Goal: Task Accomplishment & Management: Manage account settings

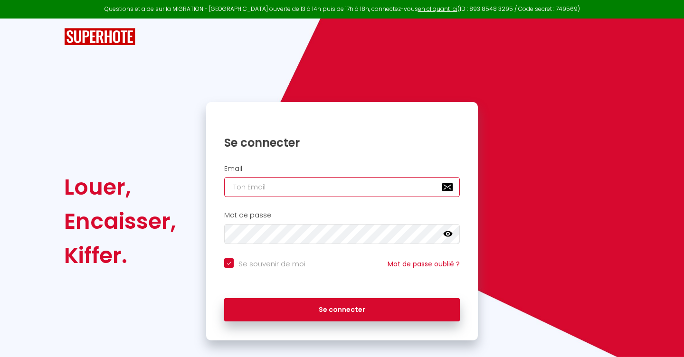
click at [322, 191] on input "email" at bounding box center [342, 187] width 236 height 20
type input "l"
checkbox input "true"
type input "la"
checkbox input "true"
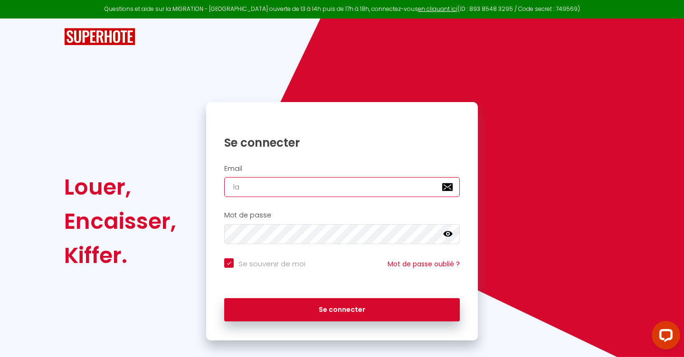
type input "lap"
checkbox input "true"
type input "lapt"
checkbox input "true"
type input "lapti"
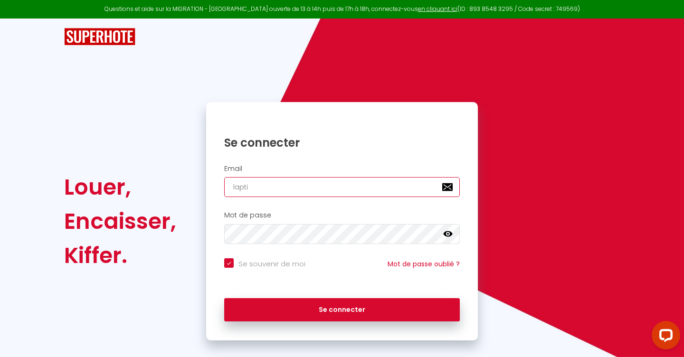
checkbox input "true"
type input "laptit"
checkbox input "true"
type input "laptite"
checkbox input "true"
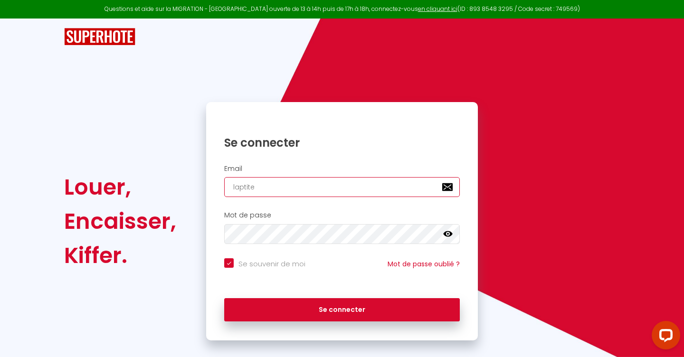
type input "laptitet"
checkbox input "true"
type input "laptiteto"
checkbox input "true"
type input "laptitetou"
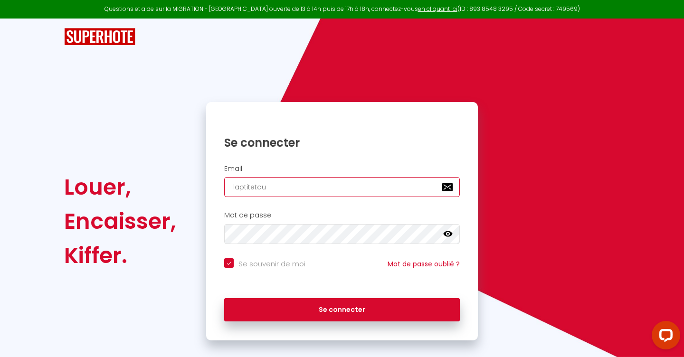
checkbox input "true"
type input "laptitetouc"
checkbox input "true"
type input "laptitetouch"
checkbox input "true"
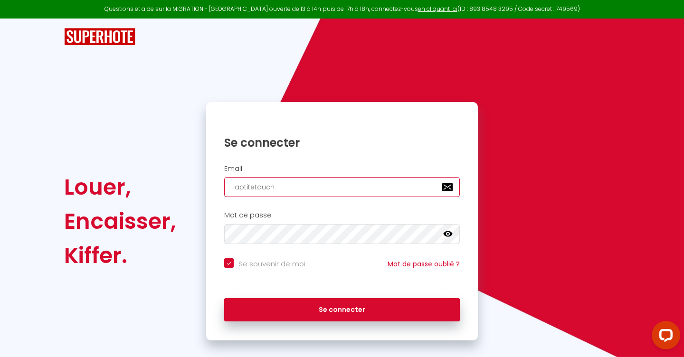
type input "laptitetouche"
checkbox input "true"
type input "laptitetouche3"
checkbox input "true"
type input "laptitetouche31"
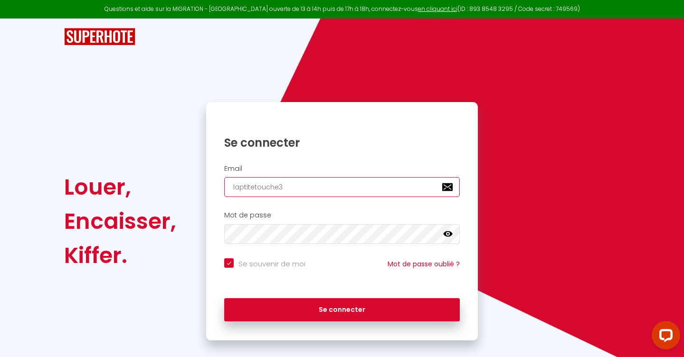
checkbox input "true"
type input "laptitetouche31@"
checkbox input "true"
type input "laptitetouche31@g"
checkbox input "true"
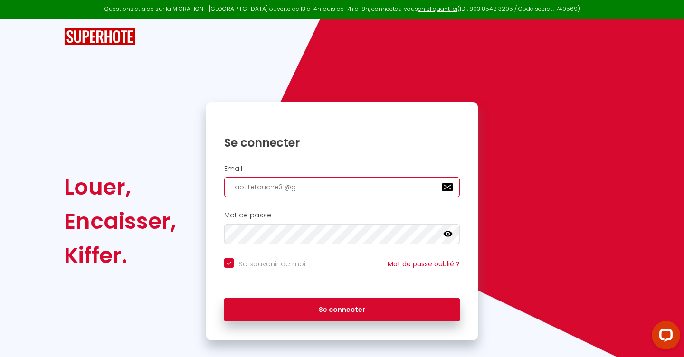
type input "laptitetouche31@gm"
checkbox input "true"
type input "laptitetouche31@gma"
checkbox input "true"
type input "laptitetouche31@gmai"
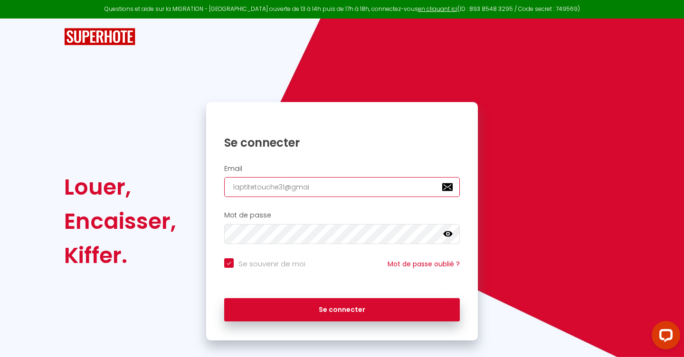
checkbox input "true"
type input "laptitetouche31@gmail"
checkbox input "true"
type input "laptitetouche31@gmail."
checkbox input "true"
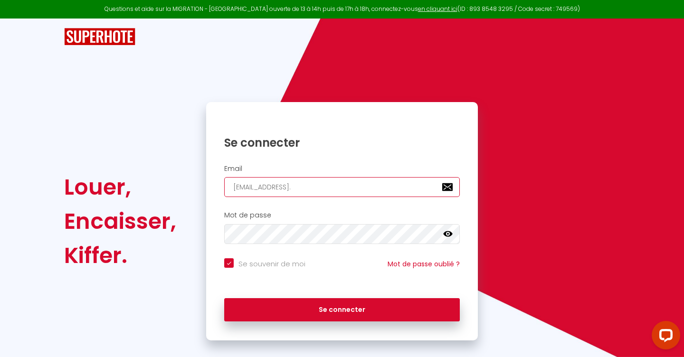
type input "laptitetouche31@gmail.c"
checkbox input "true"
type input "laptitetouche31@gmail.co"
checkbox input "true"
type input "[EMAIL_ADDRESS][DOMAIN_NAME]"
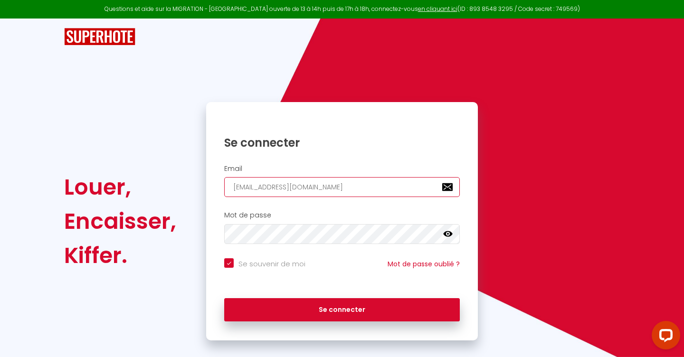
checkbox input "true"
type input "[EMAIL_ADDRESS][DOMAIN_NAME]"
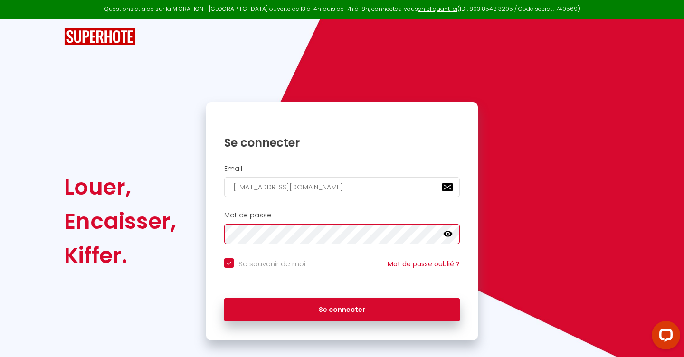
click at [224, 298] on button "Se connecter" at bounding box center [342, 310] width 236 height 24
checkbox input "true"
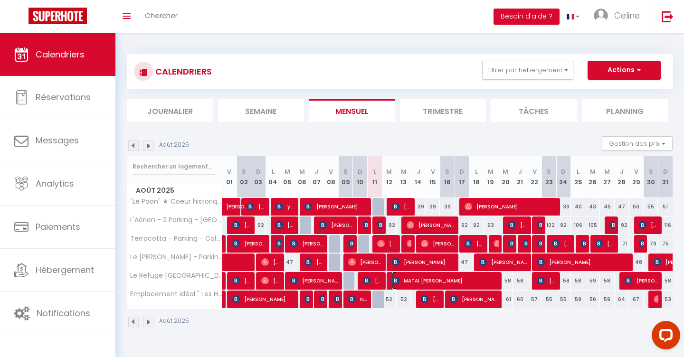
click at [405, 282] on span "MATAI [PERSON_NAME]" at bounding box center [446, 281] width 108 height 18
select select "OK"
select select "KO"
select select "0"
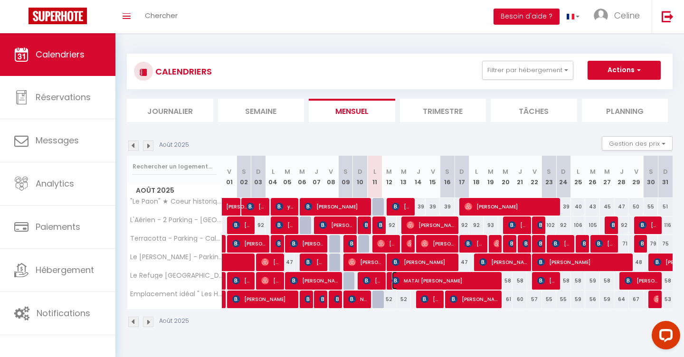
select select "1"
select select
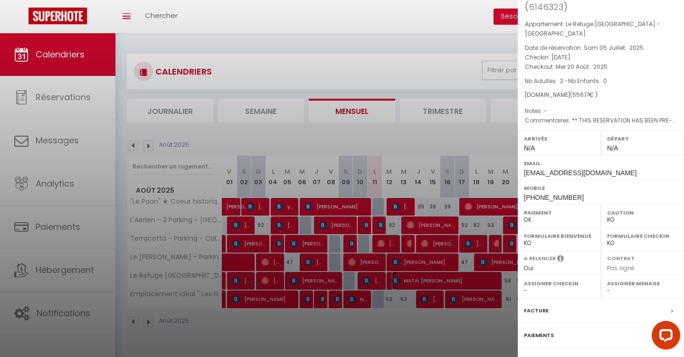
scroll to position [110, 0]
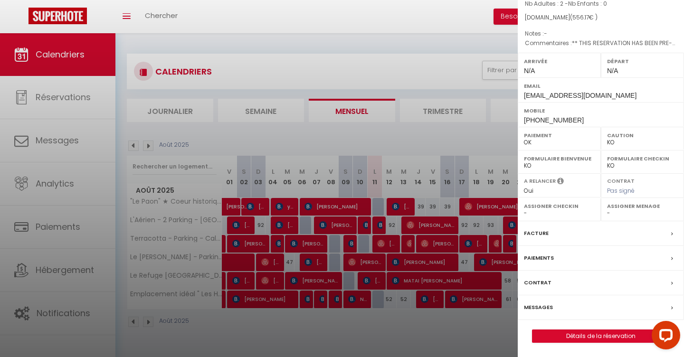
click at [574, 307] on div "Messages" at bounding box center [601, 307] width 166 height 25
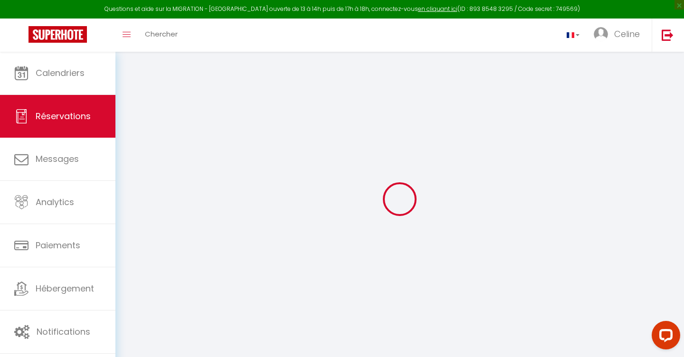
select select
checkbox input "false"
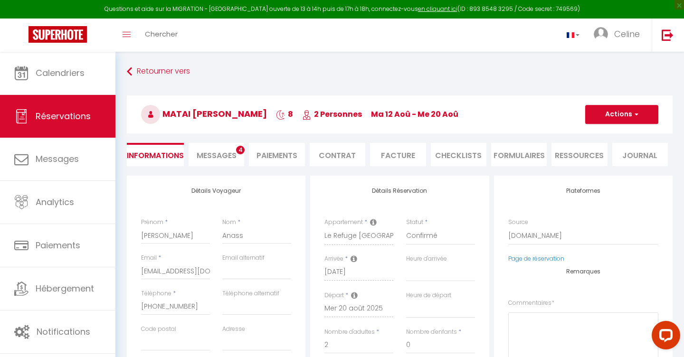
select select
checkbox input "false"
type textarea "** THIS RESERVATION HAS BEEN PRE-PAID ** BOOKING NOTE : Payment charge is EUR 7…"
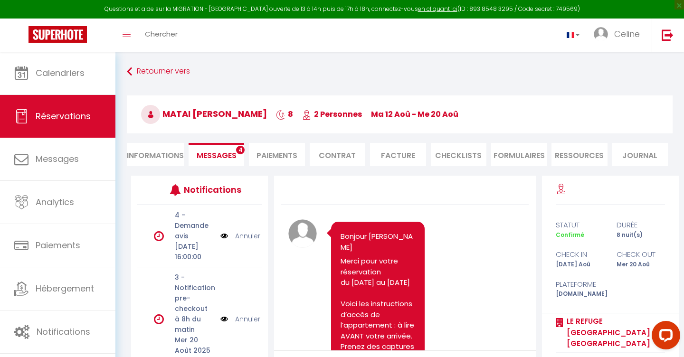
scroll to position [1061, 0]
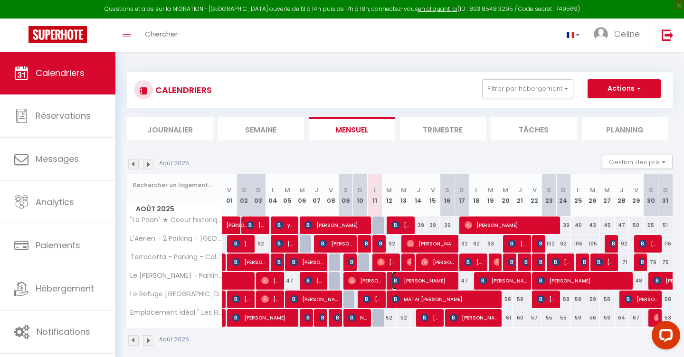
click at [411, 281] on span "[PERSON_NAME]" at bounding box center [424, 281] width 64 height 18
select select "OK"
select select "KO"
select select "0"
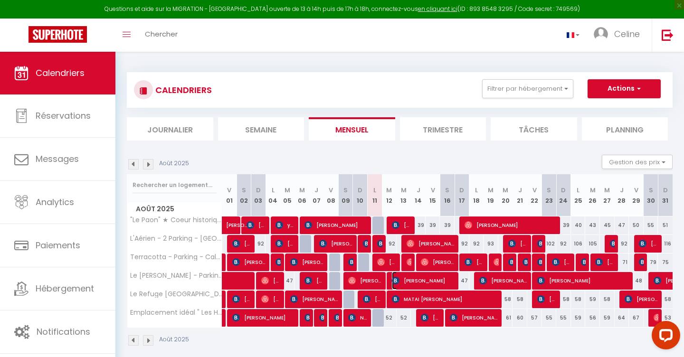
select select "1"
select select
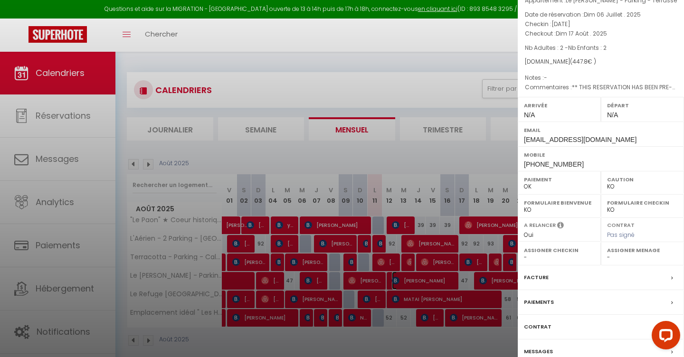
scroll to position [86, 0]
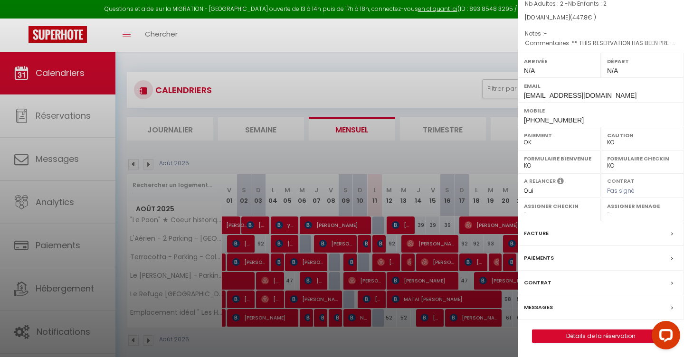
click at [571, 317] on div "Messages" at bounding box center [601, 307] width 166 height 25
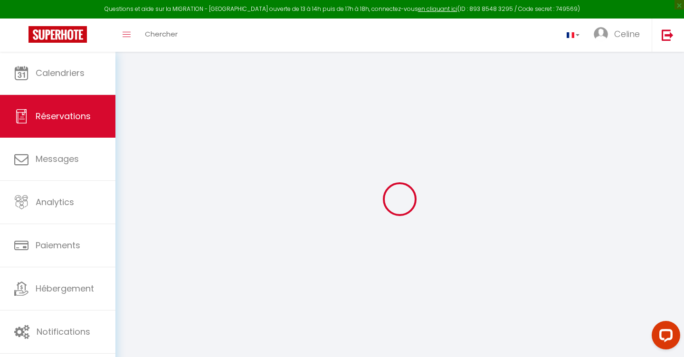
select select
checkbox input "false"
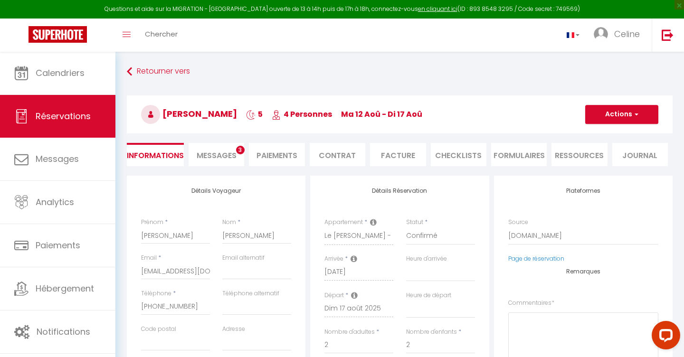
select select
checkbox input "false"
type textarea "** THIS RESERVATION HAS BEEN PRE-PAID ** Reservation has a cancellation grace p…"
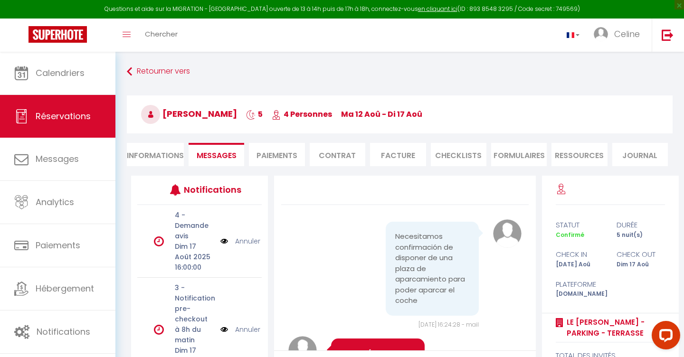
scroll to position [0, 0]
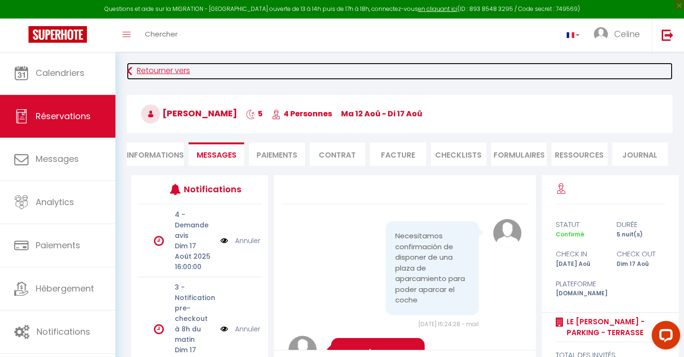
click at [165, 75] on link "Retourner vers" at bounding box center [400, 71] width 546 height 17
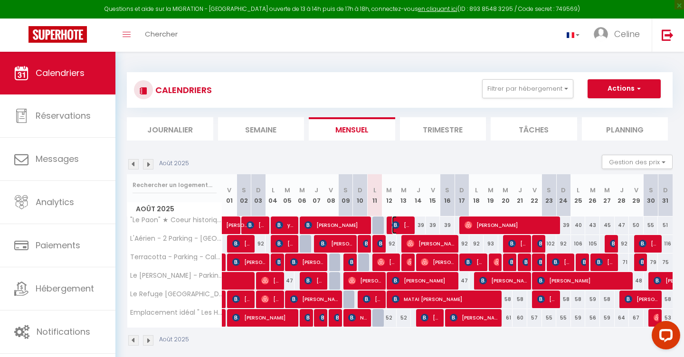
click at [402, 230] on span "[PERSON_NAME]" at bounding box center [401, 225] width 19 height 18
select select "OK"
select select "KO"
select select "0"
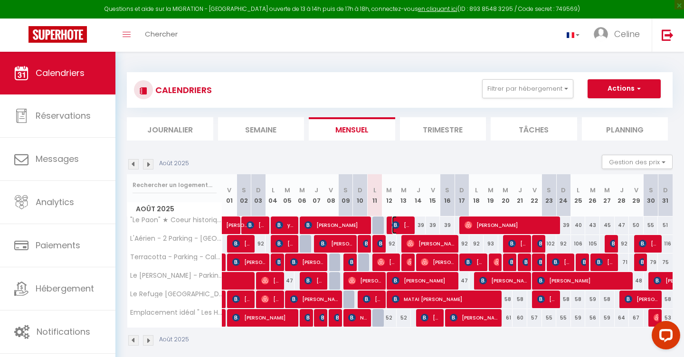
select select "1"
select select
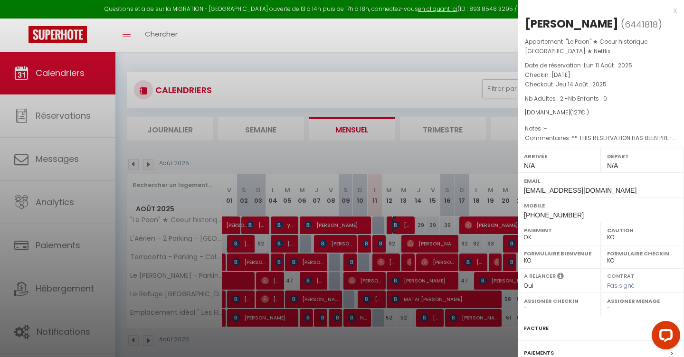
scroll to position [95, 0]
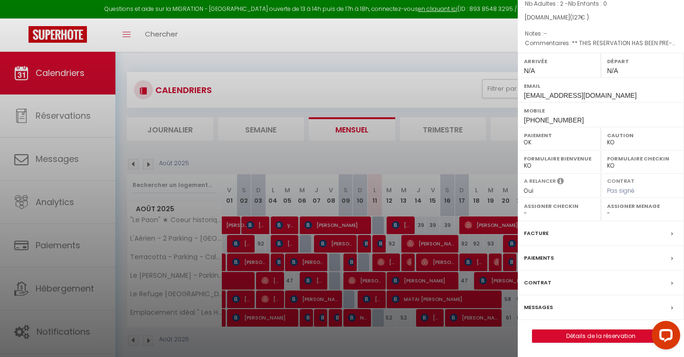
click at [559, 313] on div "Messages" at bounding box center [601, 307] width 166 height 25
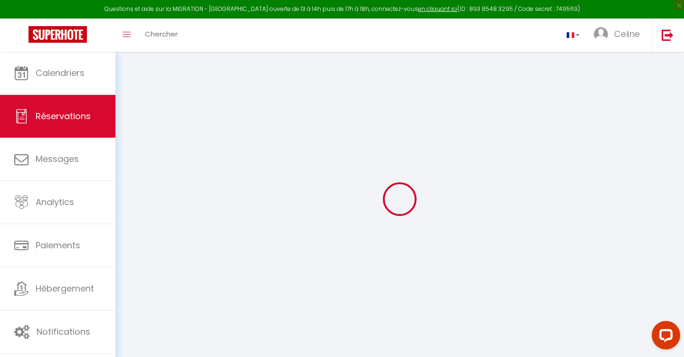
select select
checkbox input "false"
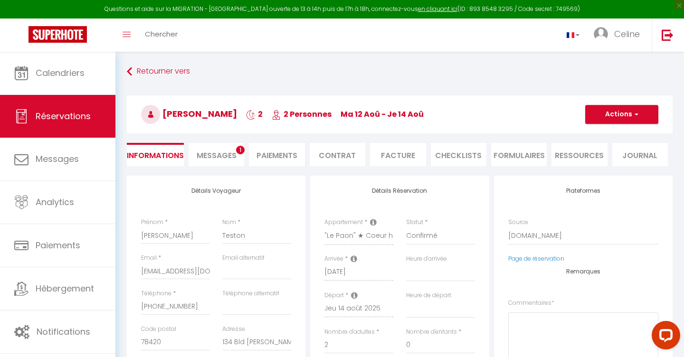
select select
checkbox input "false"
type textarea "** THIS RESERVATION HAS BEEN PRE-PAID ** BOOKING NOTE : Payment charge is EUR 1…"
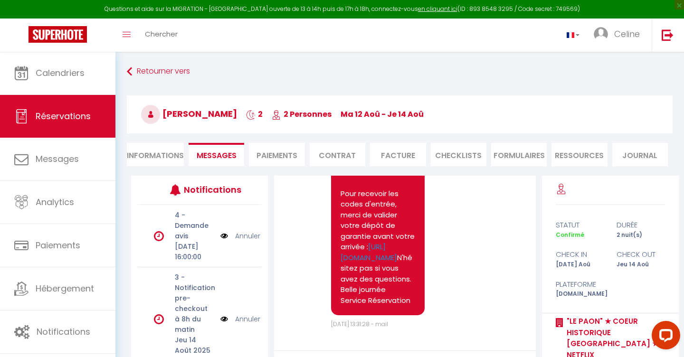
click at [154, 155] on li "Informations" at bounding box center [155, 154] width 57 height 23
select select
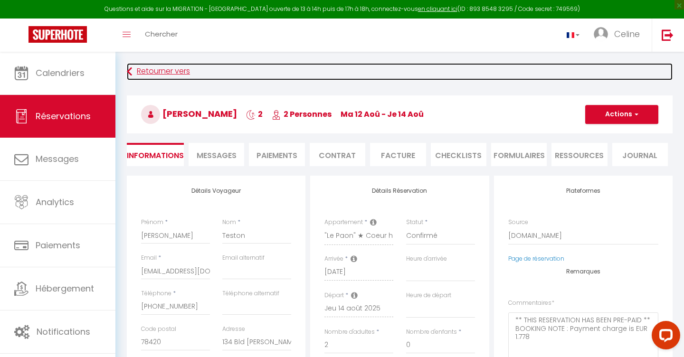
click at [161, 63] on link "Retourner vers" at bounding box center [400, 71] width 546 height 17
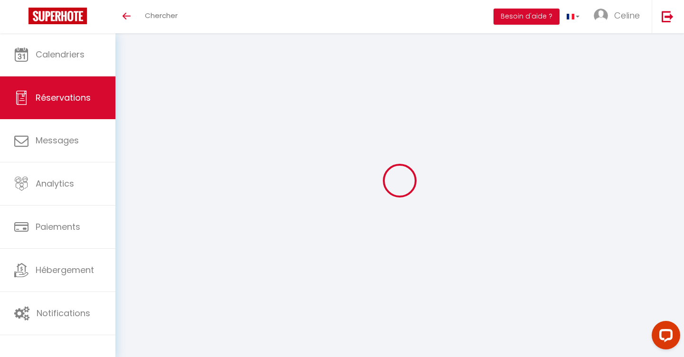
select select
checkbox input "false"
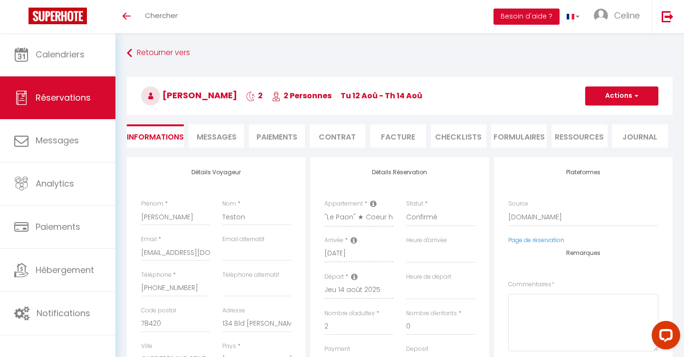
select select
checkbox input "false"
type textarea "** THIS RESERVATION HAS BEEN PRE-PAID ** BOOKING NOTE : Payment charge is EUR 1…"
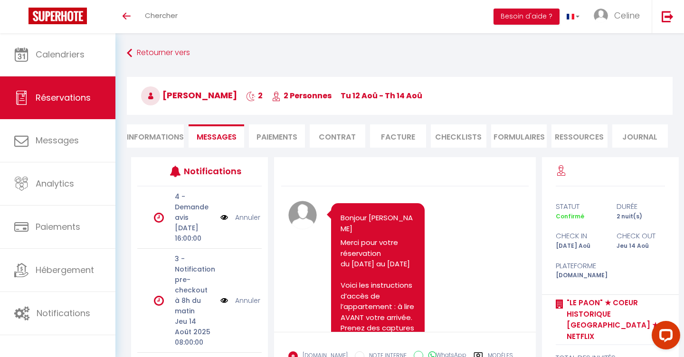
scroll to position [923, 0]
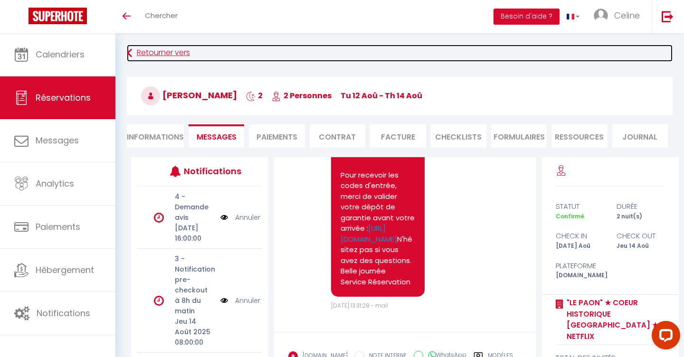
click at [185, 54] on link "Retourner vers" at bounding box center [400, 53] width 546 height 17
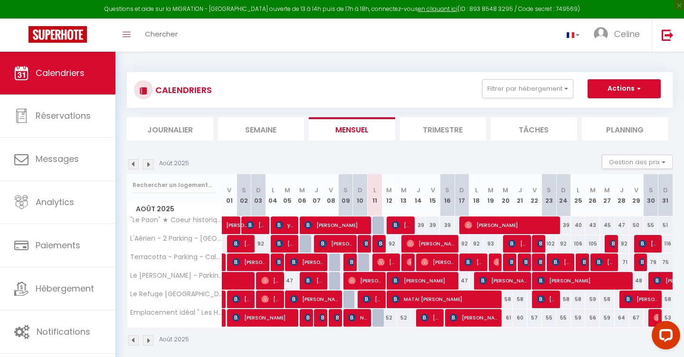
click at [375, 319] on div at bounding box center [379, 318] width 15 height 18
type input "52"
type input "Lun 11 Août 2025"
type input "[DATE]"
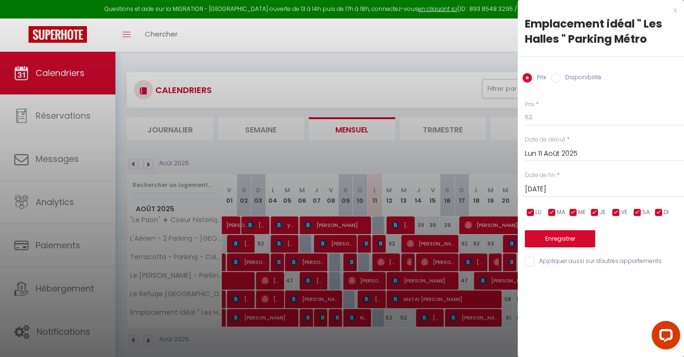
click at [480, 72] on div at bounding box center [342, 178] width 684 height 357
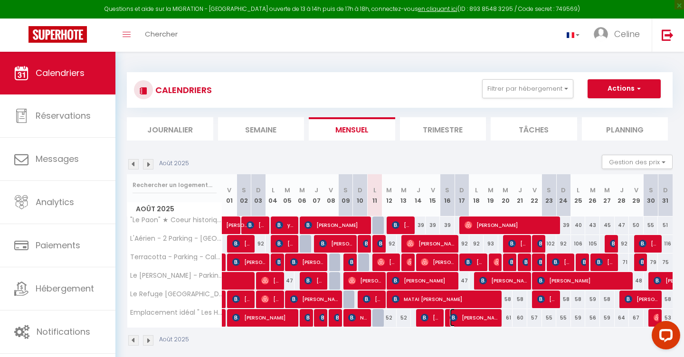
click at [466, 313] on span "[PERSON_NAME]" at bounding box center [474, 318] width 49 height 18
select select "OK"
select select "KO"
select select "0"
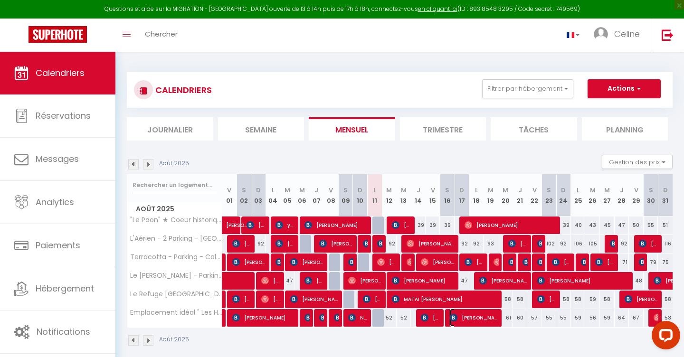
select select "1"
select select
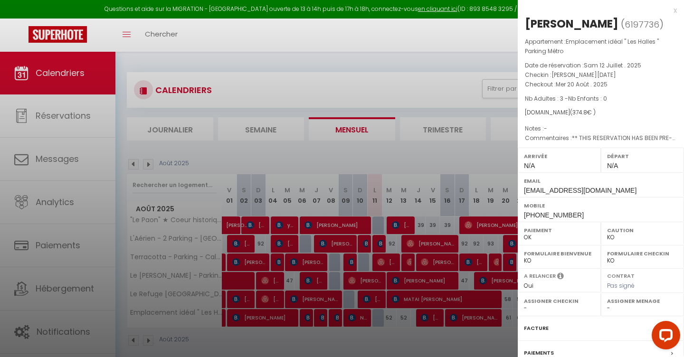
click at [476, 263] on div at bounding box center [342, 178] width 684 height 357
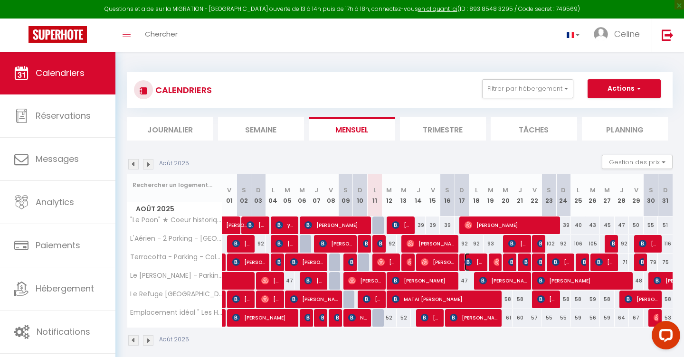
click at [476, 263] on span "[PERSON_NAME]" at bounding box center [474, 262] width 19 height 18
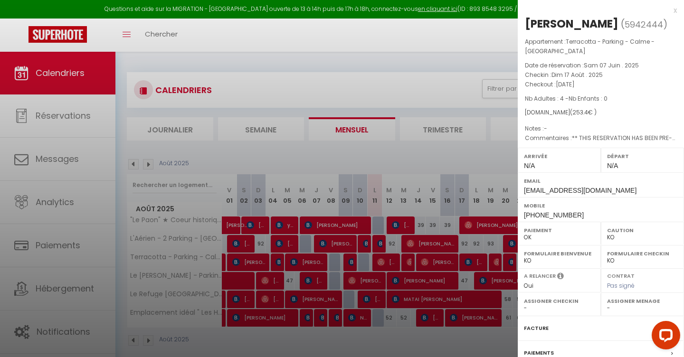
click at [432, 346] on div at bounding box center [342, 178] width 684 height 357
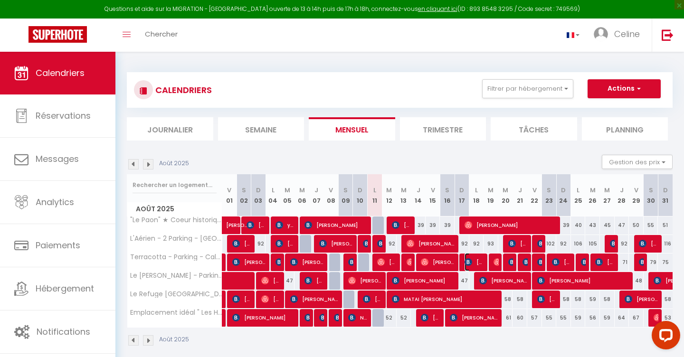
click at [475, 264] on span "[PERSON_NAME]" at bounding box center [474, 262] width 19 height 18
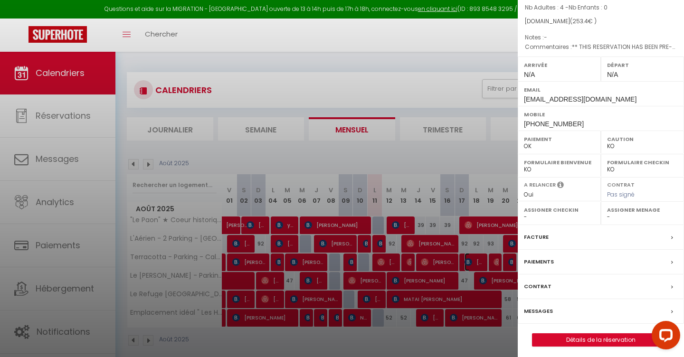
scroll to position [95, 0]
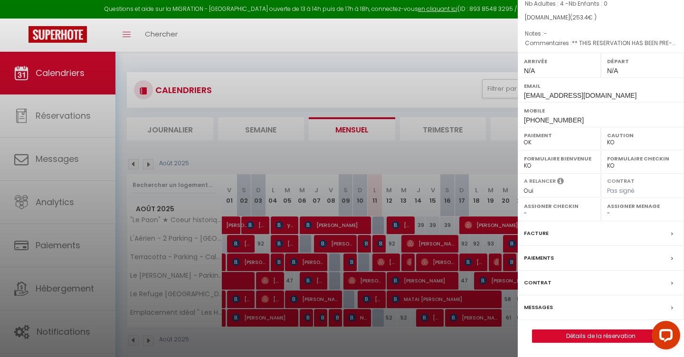
click at [386, 40] on div at bounding box center [342, 178] width 684 height 357
